Goal: Task Accomplishment & Management: Complete application form

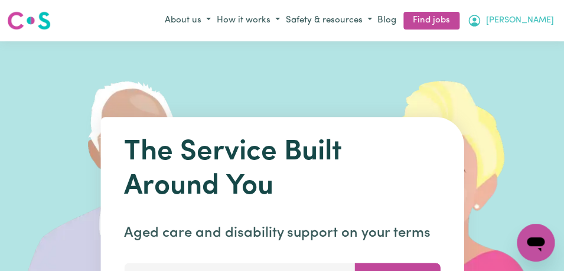
click at [482, 15] on icon "My Account" at bounding box center [475, 21] width 14 height 14
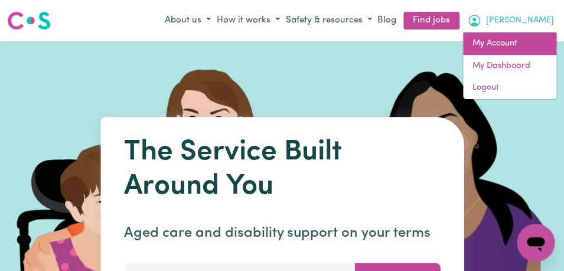
click at [505, 47] on link "My Account" at bounding box center [509, 44] width 93 height 22
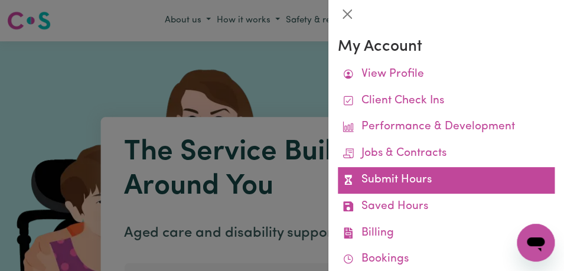
click at [442, 180] on link "Submit Hours" at bounding box center [446, 180] width 217 height 27
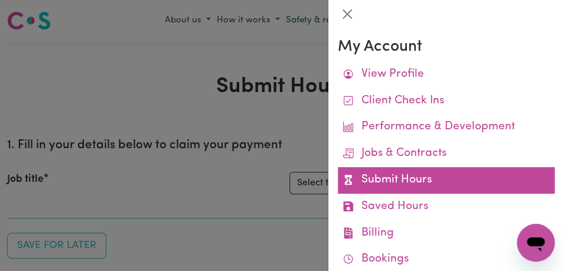
click at [443, 175] on link "Submit Hours" at bounding box center [446, 180] width 217 height 27
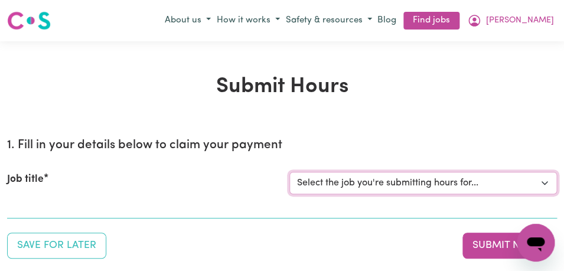
select select "11855"
click option "[[PERSON_NAME]] Support Worker Needed For Personal Care In the Morning- [PERSON…" at bounding box center [0, 0] width 0 height 0
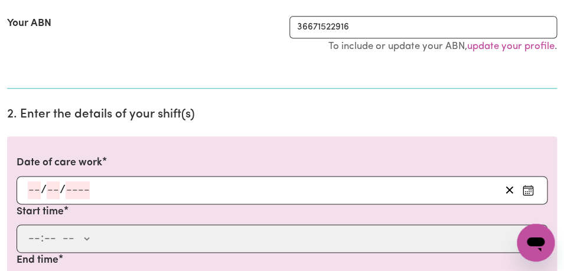
scroll to position [262, 0]
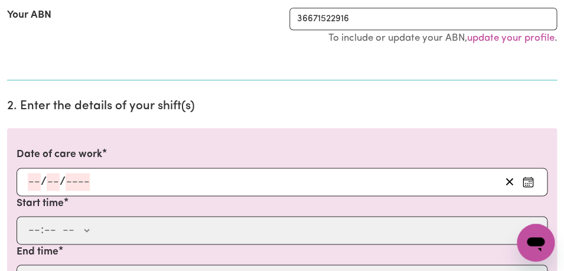
click at [528, 180] on icon "Enter the date of care work" at bounding box center [528, 180] width 9 height 0
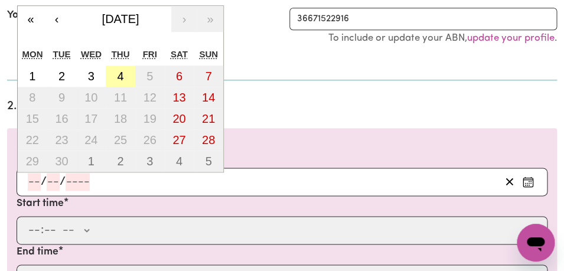
click at [119, 75] on abbr "4" at bounding box center [120, 76] width 7 height 13
type input "[DATE]"
type input "4"
type input "9"
type input "2025"
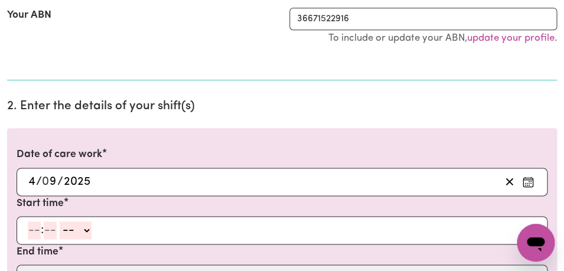
click at [34, 231] on input "number" at bounding box center [34, 231] width 13 height 18
type input "8"
type input "00"
click at [58, 222] on select "-- AM PM" at bounding box center [74, 231] width 32 height 18
select select "am"
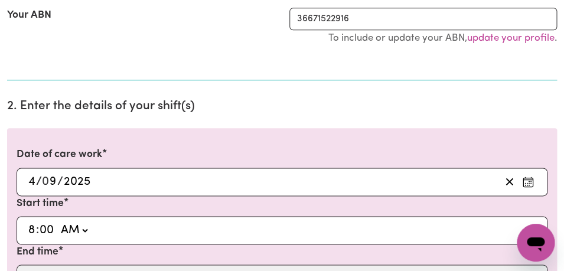
click option "AM" at bounding box center [0, 0] width 0 height 0
type input "08:00"
type input "0"
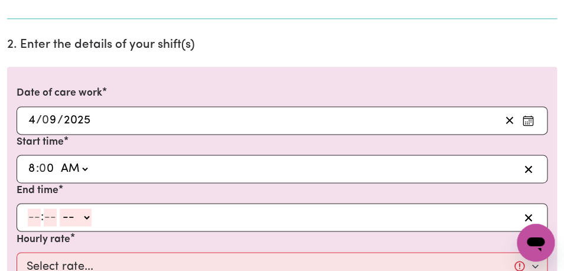
scroll to position [335, 0]
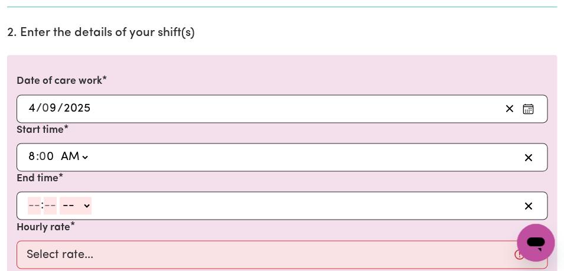
click at [35, 206] on input "number" at bounding box center [34, 206] width 13 height 18
type input "9"
type input "00"
select select "am"
click option "AM" at bounding box center [0, 0] width 0 height 0
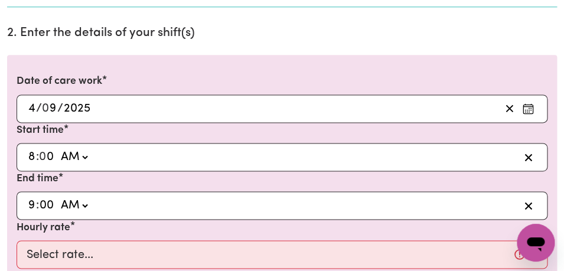
type input "09:00"
type input "0"
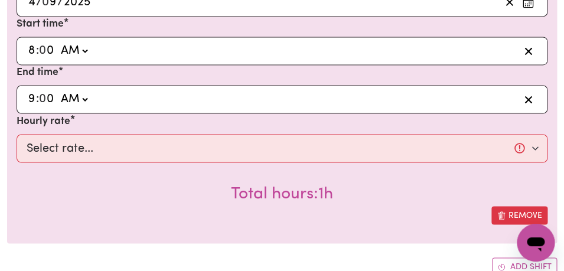
scroll to position [457, 0]
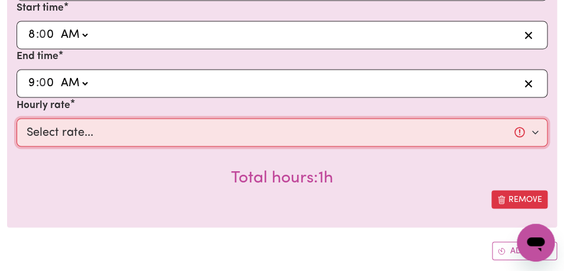
select select "44-Weekday"
click option "$44.00 (Weekday)" at bounding box center [0, 0] width 0 height 0
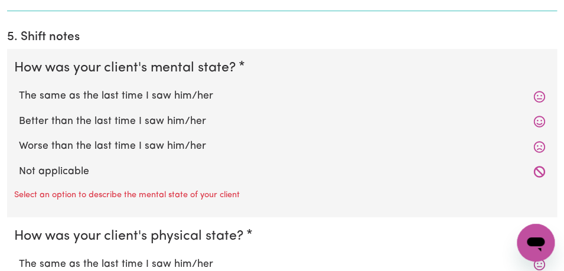
scroll to position [1041, 0]
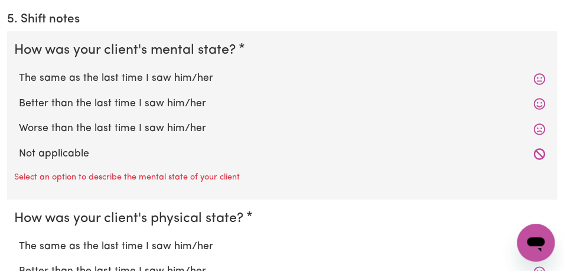
click at [268, 86] on label "The same as the last time I saw him/her" at bounding box center [282, 78] width 527 height 15
click at [19, 71] on input "The same as the last time I saw him/her" at bounding box center [18, 70] width 1 height 1
radio input "true"
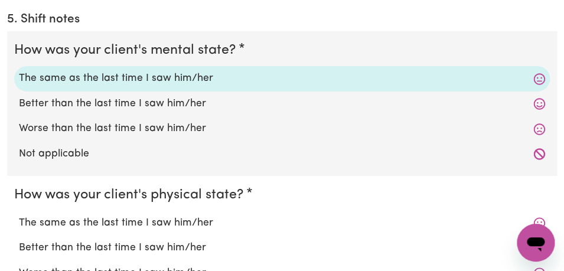
scroll to position [1099, 0]
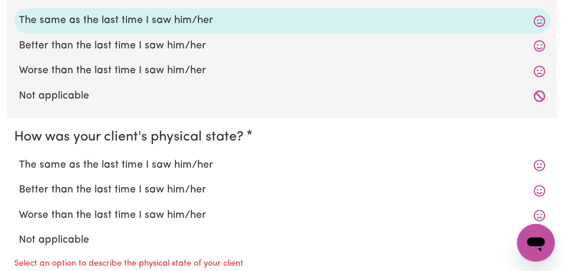
click at [228, 159] on label "The same as the last time I saw him/her" at bounding box center [282, 165] width 527 height 15
click at [19, 158] on input "The same as the last time I saw him/her" at bounding box center [18, 157] width 1 height 1
radio input "true"
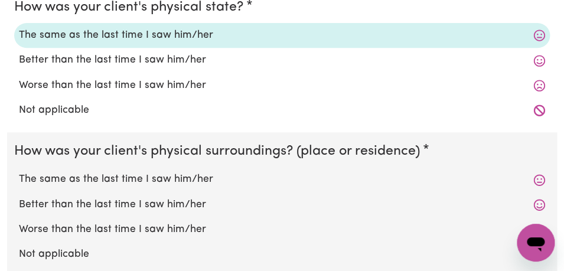
scroll to position [1233, 0]
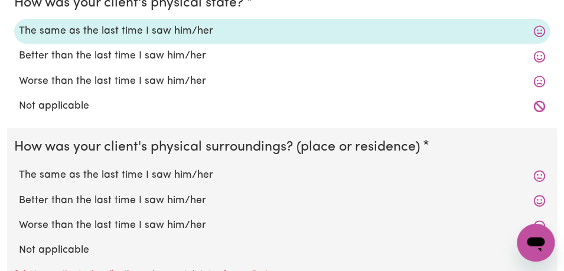
click at [213, 173] on label "The same as the last time I saw him/her" at bounding box center [282, 175] width 527 height 15
click at [19, 168] on input "The same as the last time I saw him/her" at bounding box center [18, 167] width 1 height 1
radio input "true"
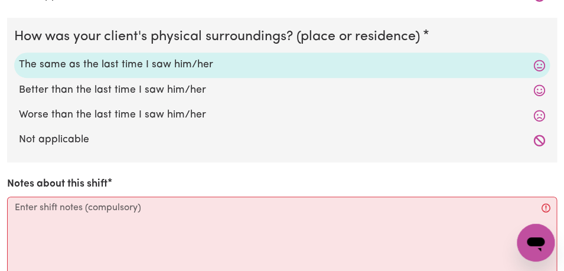
scroll to position [1346, 0]
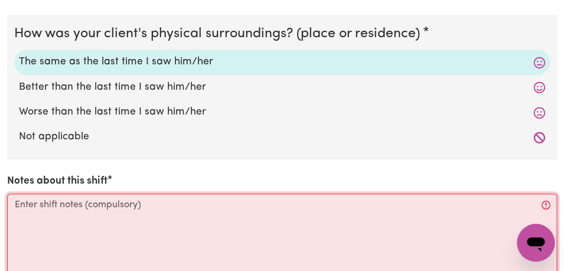
click at [148, 208] on textarea "Notes about this shift" at bounding box center [282, 238] width 550 height 89
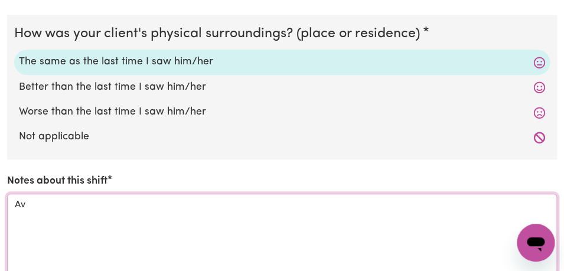
type textarea "A"
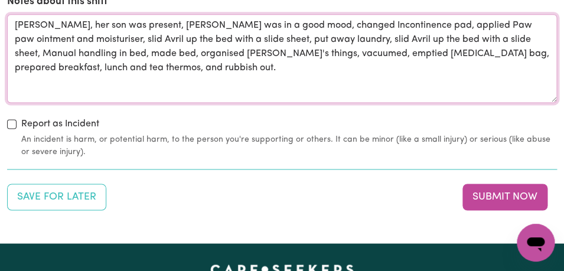
scroll to position [1574, 0]
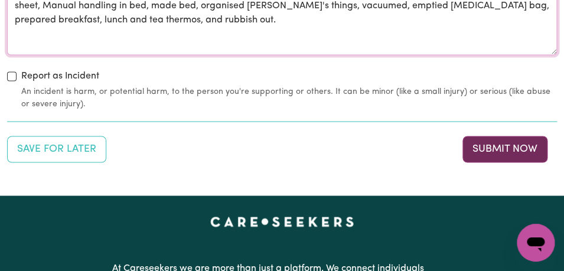
type textarea "[PERSON_NAME], her son was present, [PERSON_NAME] was in a good mood, changed I…"
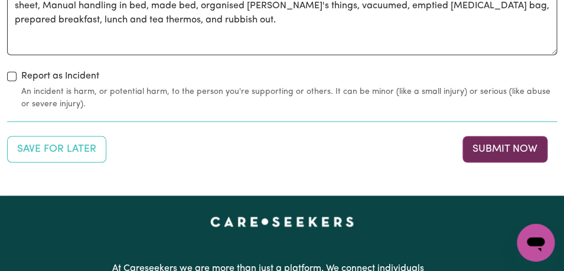
click at [530, 151] on button "Submit Now" at bounding box center [505, 149] width 85 height 26
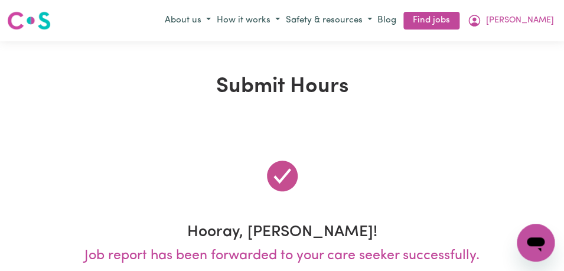
scroll to position [0, 0]
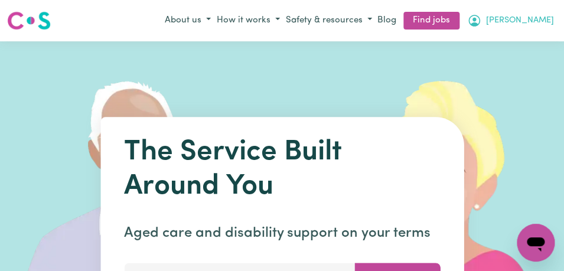
click at [540, 21] on span "[PERSON_NAME]" at bounding box center [520, 20] width 68 height 13
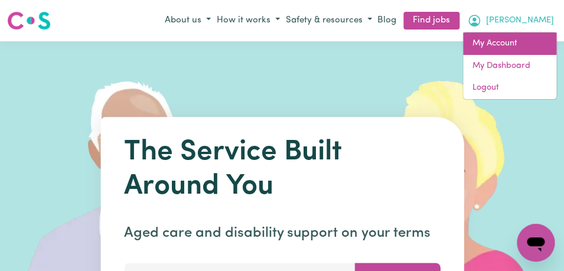
click at [524, 44] on link "My Account" at bounding box center [509, 44] width 93 height 22
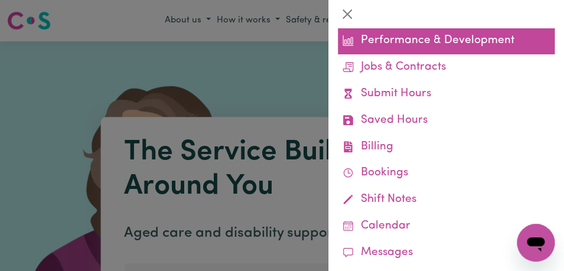
scroll to position [92, 0]
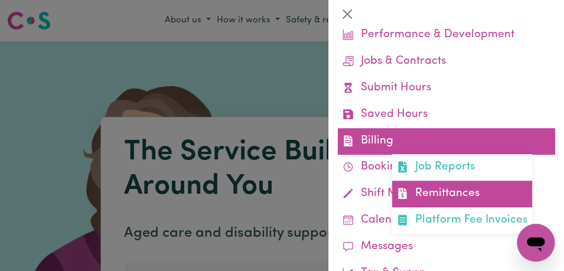
click at [456, 201] on link "Remittances" at bounding box center [462, 194] width 140 height 27
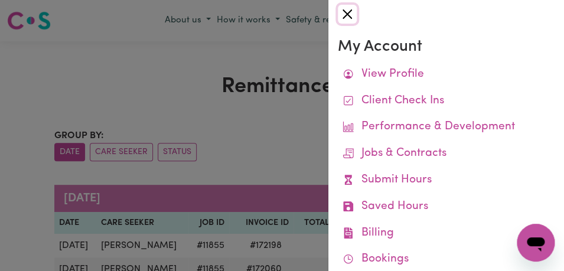
click at [347, 14] on button "Close" at bounding box center [347, 14] width 19 height 19
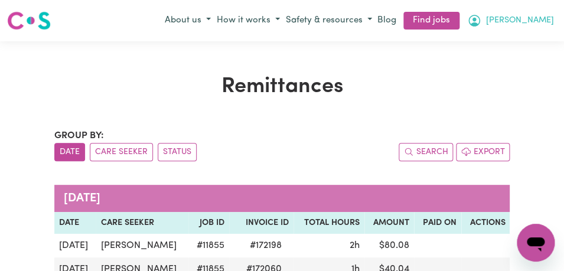
click at [543, 20] on span "[PERSON_NAME]" at bounding box center [520, 20] width 68 height 13
click at [543, 19] on span "[PERSON_NAME]" at bounding box center [520, 20] width 68 height 13
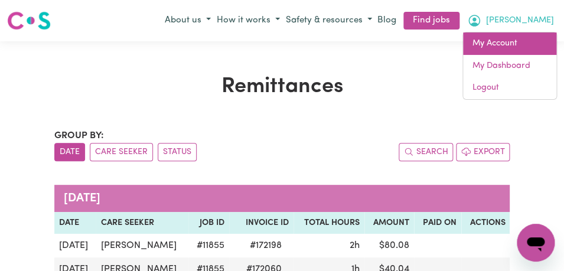
click at [512, 46] on link "My Account" at bounding box center [509, 44] width 93 height 22
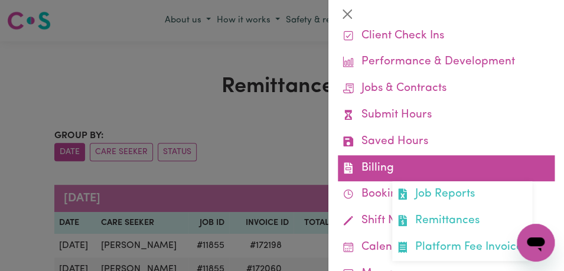
scroll to position [66, 0]
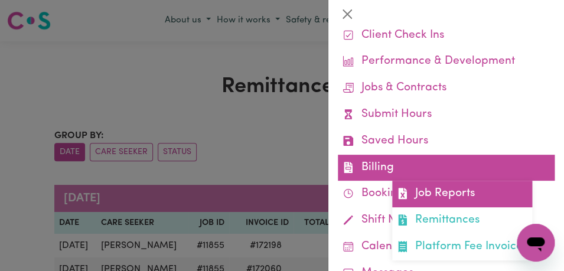
click at [430, 200] on link "Job Reports" at bounding box center [462, 194] width 140 height 27
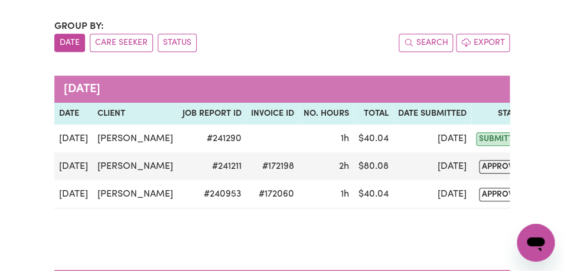
scroll to position [110, 0]
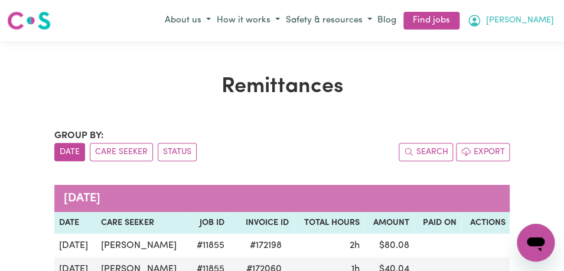
click at [538, 24] on button "[PERSON_NAME]" at bounding box center [511, 21] width 93 height 20
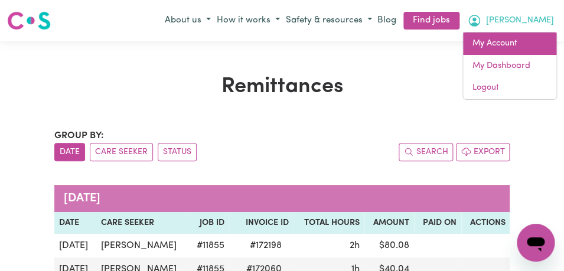
click at [528, 40] on link "My Account" at bounding box center [509, 44] width 93 height 22
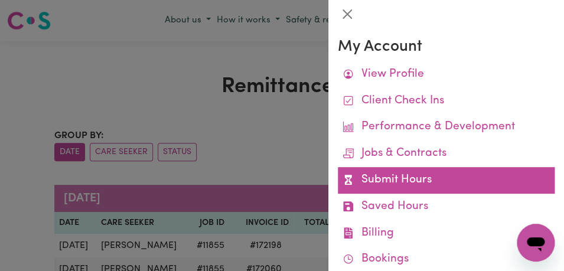
click at [463, 177] on link "Submit Hours" at bounding box center [446, 180] width 217 height 27
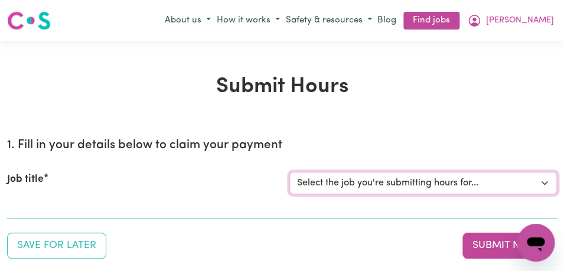
select select "11855"
click option "[[PERSON_NAME]] Support Worker Needed For Personal Care In the Morning- [PERSON…" at bounding box center [0, 0] width 0 height 0
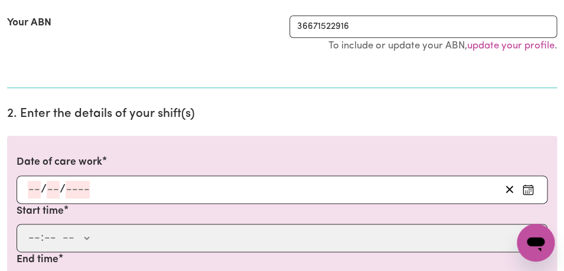
scroll to position [289, 0]
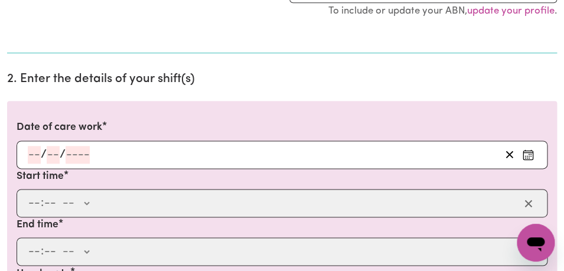
click at [532, 155] on icon "Enter the date of care work" at bounding box center [528, 155] width 12 height 12
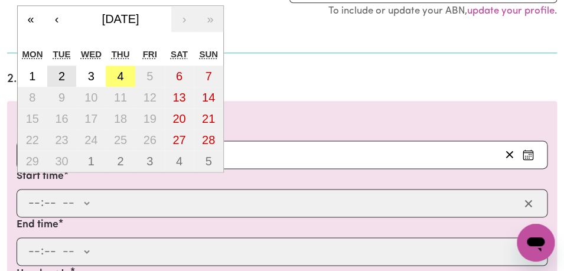
click at [61, 79] on abbr "2" at bounding box center [62, 76] width 7 height 13
type input "2025-09-02"
type input "2"
type input "9"
type input "2025"
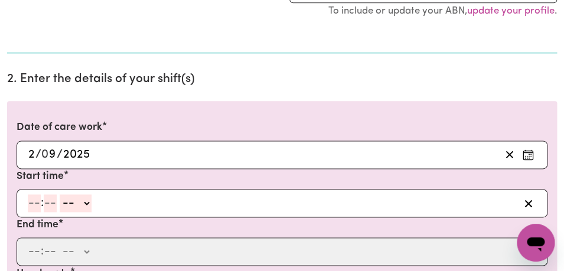
click at [35, 205] on input "number" at bounding box center [34, 203] width 13 height 18
type input "8"
type input "00"
select select "am"
click option "AM" at bounding box center [0, 0] width 0 height 0
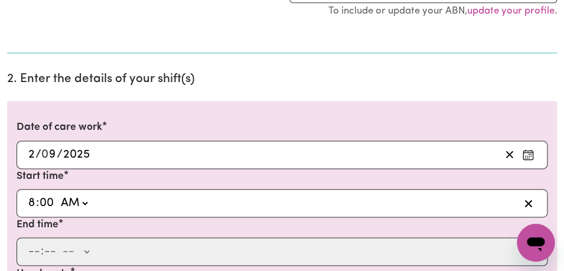
type input "08:00"
type input "0"
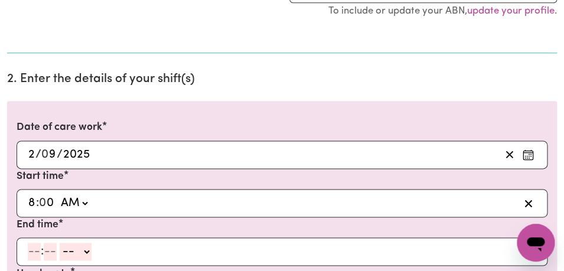
click at [38, 252] on input "number" at bounding box center [34, 252] width 13 height 18
type input "9"
type input "00"
click at [58, 243] on select "-- AM PM" at bounding box center [74, 252] width 32 height 18
select select "am"
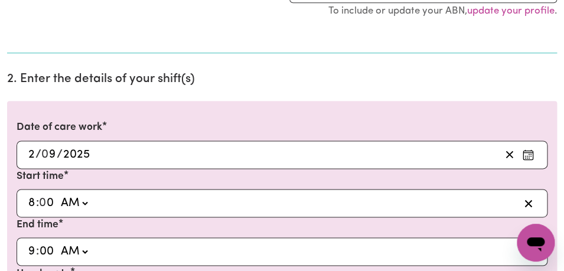
click option "AM" at bounding box center [0, 0] width 0 height 0
type input "09:00"
type input "0"
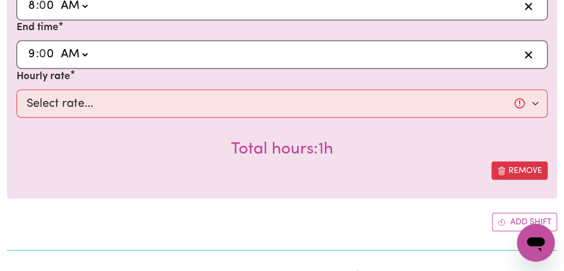
scroll to position [495, 0]
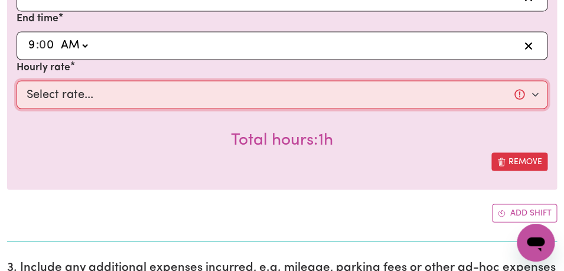
select select "44-Weekday"
click option "$44.00 (Weekday)" at bounding box center [0, 0] width 0 height 0
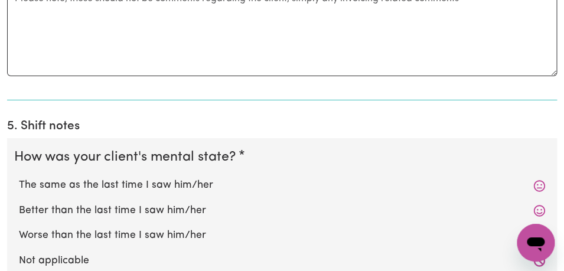
scroll to position [942, 0]
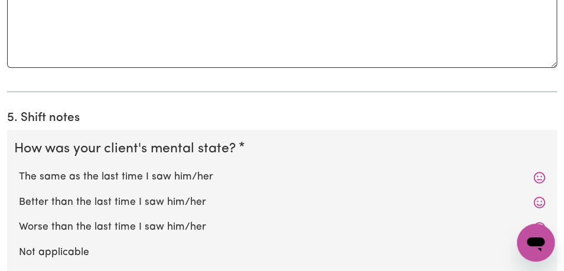
click at [211, 175] on label "The same as the last time I saw him/her" at bounding box center [282, 177] width 527 height 15
click at [19, 170] on input "The same as the last time I saw him/her" at bounding box center [18, 169] width 1 height 1
radio input "true"
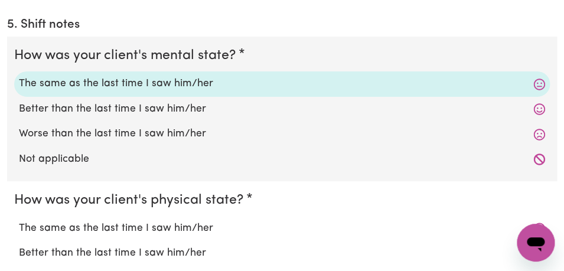
scroll to position [1053, 0]
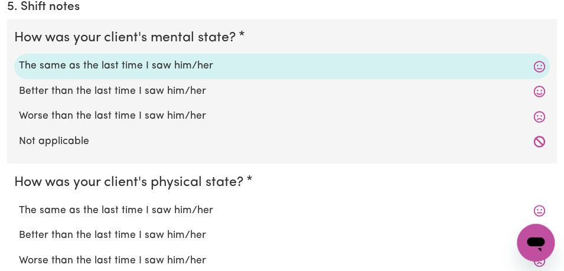
click at [200, 209] on label "The same as the last time I saw him/her" at bounding box center [282, 210] width 527 height 15
click at [19, 203] on input "The same as the last time I saw him/her" at bounding box center [18, 203] width 1 height 1
radio input "true"
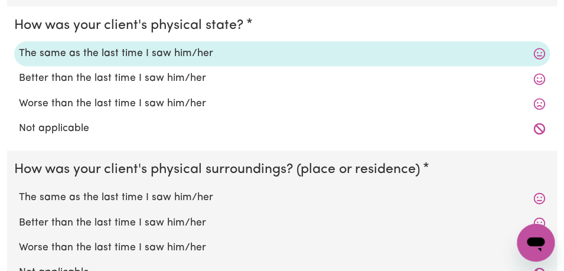
scroll to position [1214, 0]
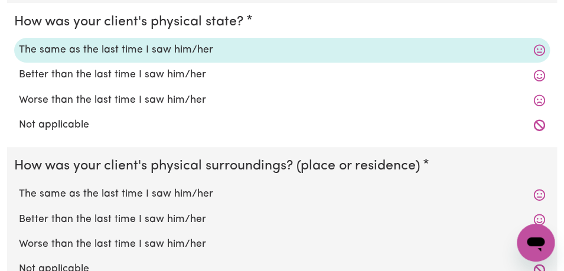
click at [185, 194] on label "The same as the last time I saw him/her" at bounding box center [282, 194] width 527 height 15
click at [19, 187] on input "The same as the last time I saw him/her" at bounding box center [18, 186] width 1 height 1
radio input "true"
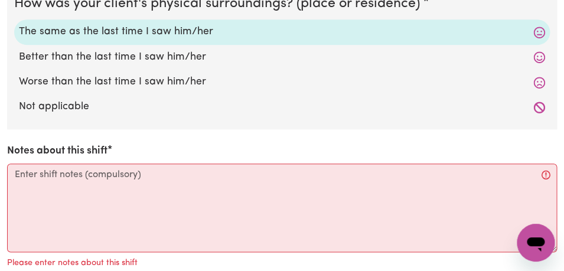
scroll to position [1379, 0]
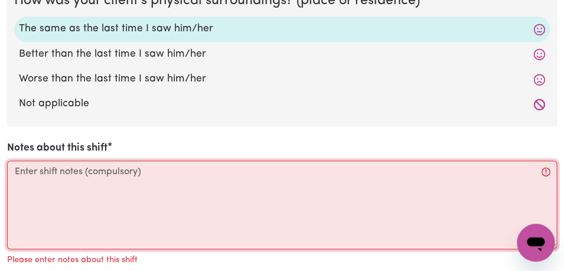
click at [166, 184] on textarea "Notes about this shift" at bounding box center [282, 205] width 550 height 89
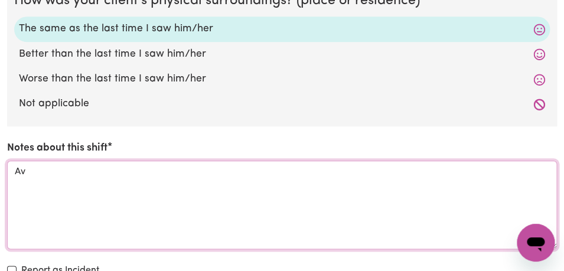
type textarea "A"
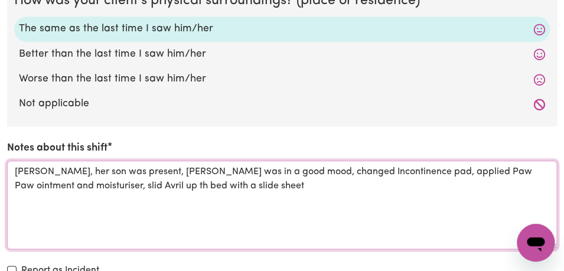
click at [126, 192] on textarea "Chris, her son was present, Avril was in a good mood, changed Incontinence pad,…" at bounding box center [282, 205] width 550 height 89
click at [249, 191] on textarea "Chris, her son was present, Avril was in a good mood, changed Incontinence pad,…" at bounding box center [282, 205] width 550 height 89
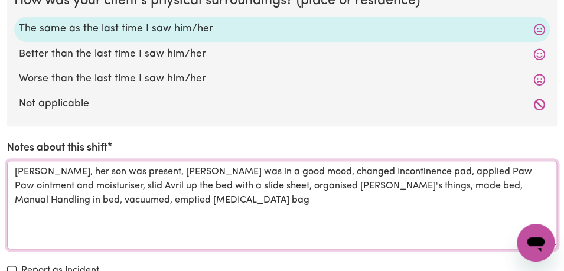
click at [368, 173] on textarea "Chris, her son was present, Avril was in a good mood, changed Incontinence pad,…" at bounding box center [282, 205] width 550 height 89
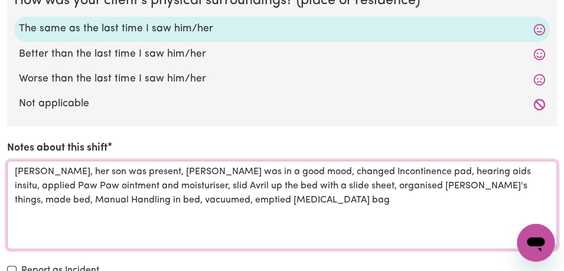
click at [204, 202] on textarea "Chris, her son was present, Avril was in a good mood, changed Incontinence pad,…" at bounding box center [282, 205] width 550 height 89
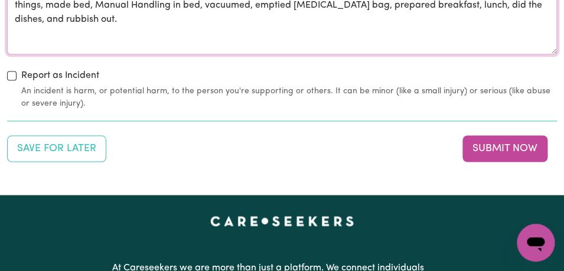
scroll to position [1577, 0]
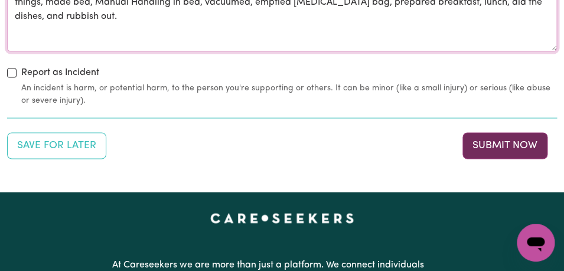
type textarea "Chris, her son was present, Avril was in a good mood, changed Incontinence pad,…"
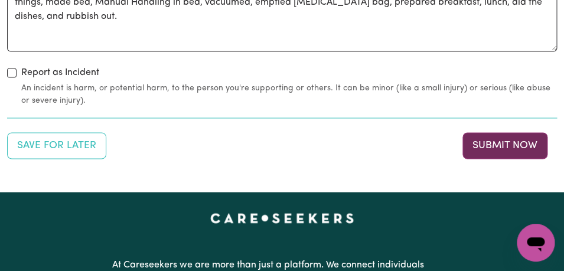
click at [483, 144] on button "Submit Now" at bounding box center [505, 145] width 85 height 26
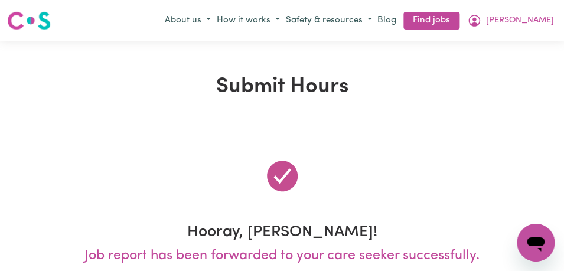
scroll to position [0, 0]
